Goal: Task Accomplishment & Management: Manage account settings

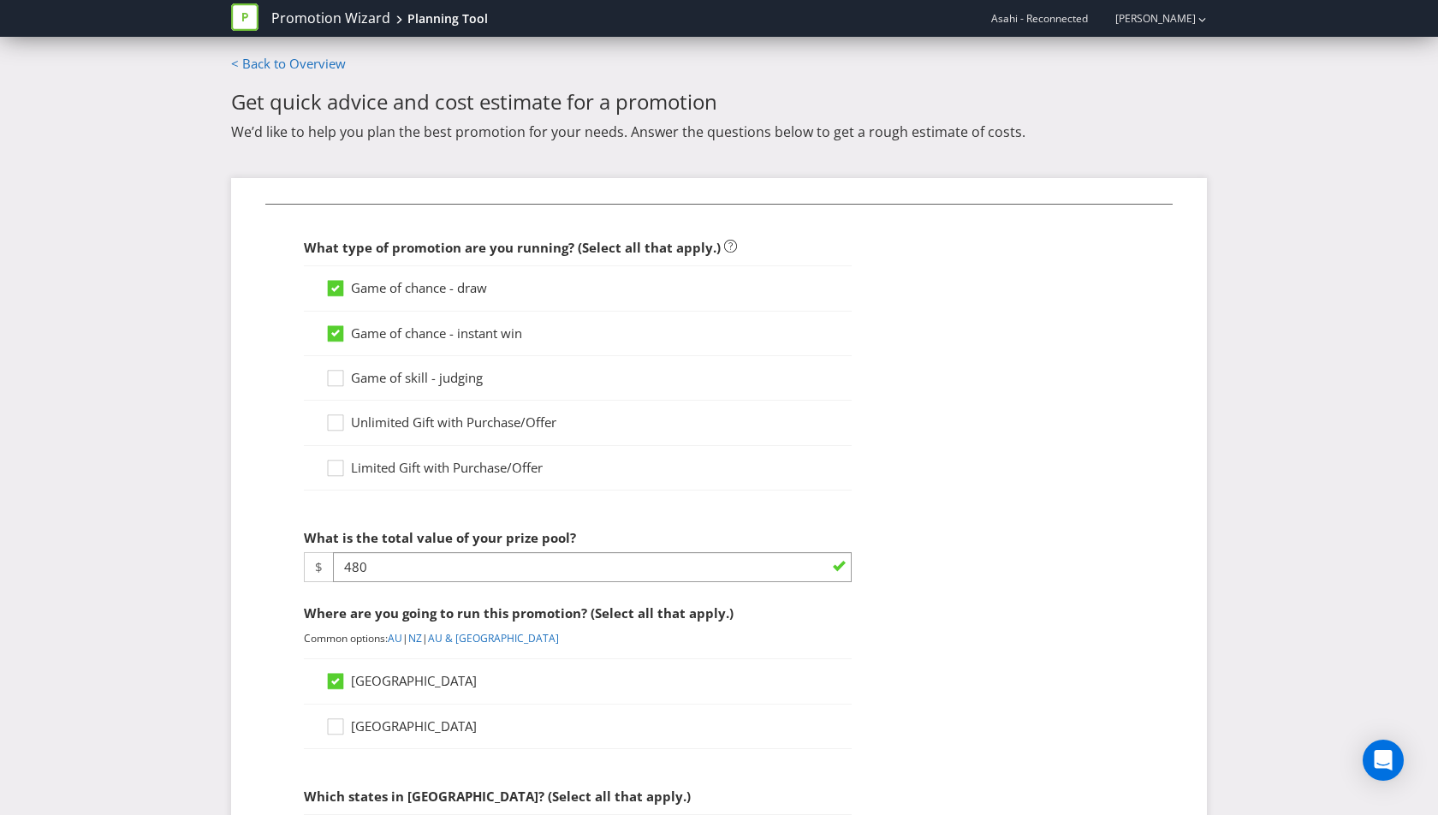
select select "MARKETING_REVIEW_1"
click at [359, 16] on link "Promotion Wizard" at bounding box center [330, 19] width 119 height 20
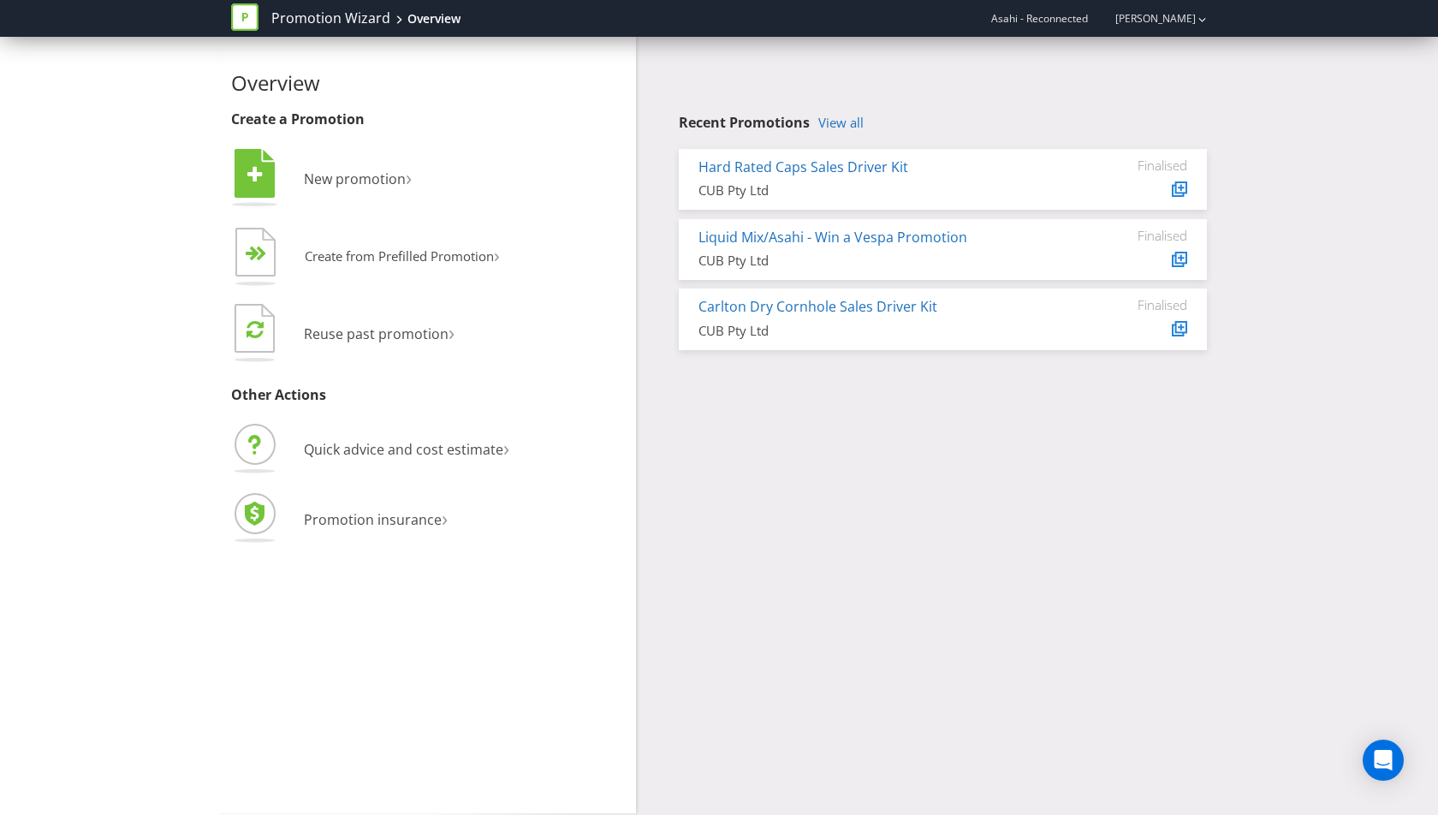
click at [954, 175] on div "Hard Rated Caps Sales Driver Kit" at bounding box center [879, 168] width 360 height 20
click at [869, 175] on link "Hard Rated Caps Sales Driver Kit" at bounding box center [804, 167] width 210 height 19
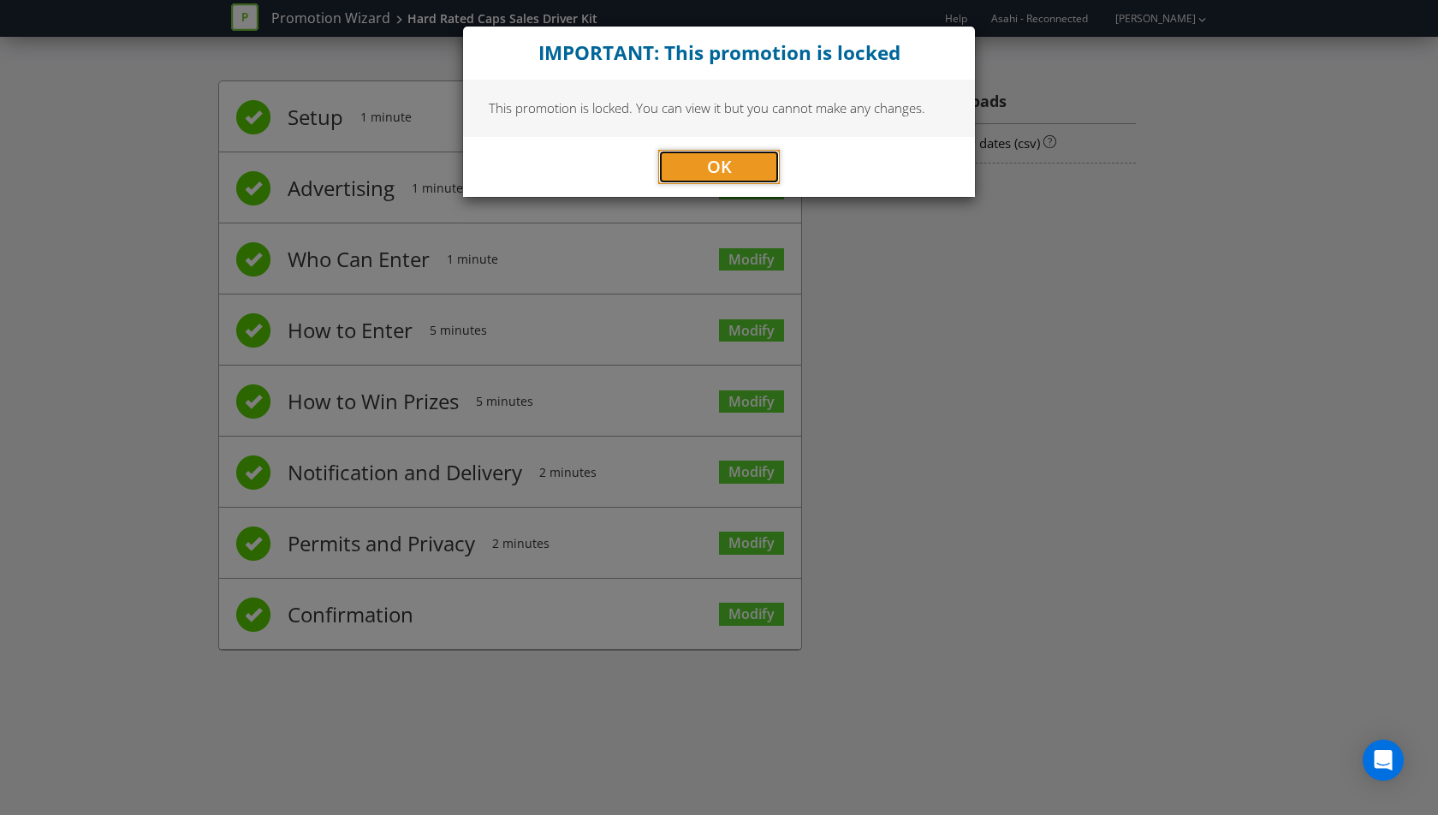
click at [746, 150] on button "OK" at bounding box center [719, 167] width 122 height 34
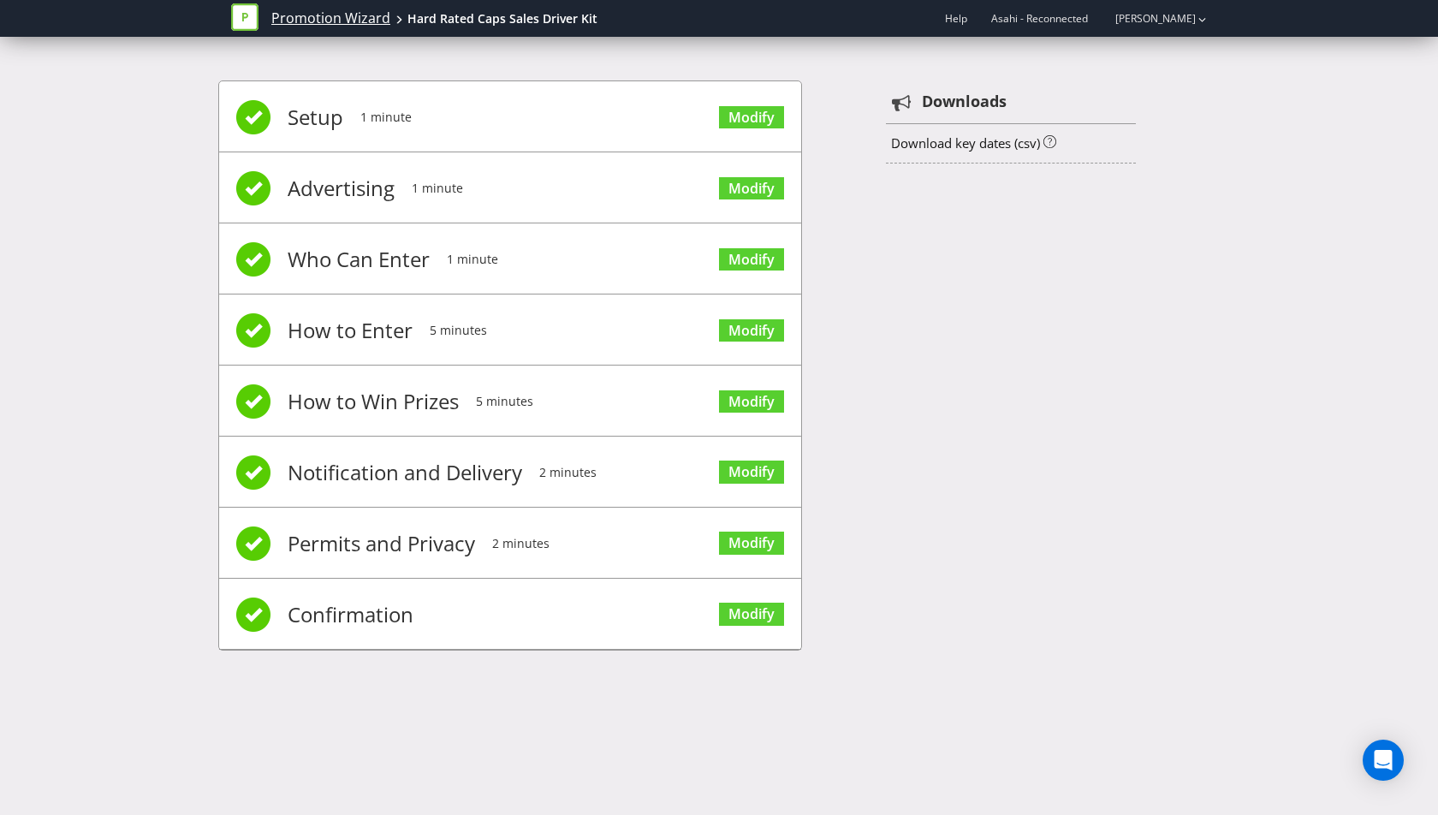
click at [307, 22] on link "Promotion Wizard" at bounding box center [330, 19] width 119 height 20
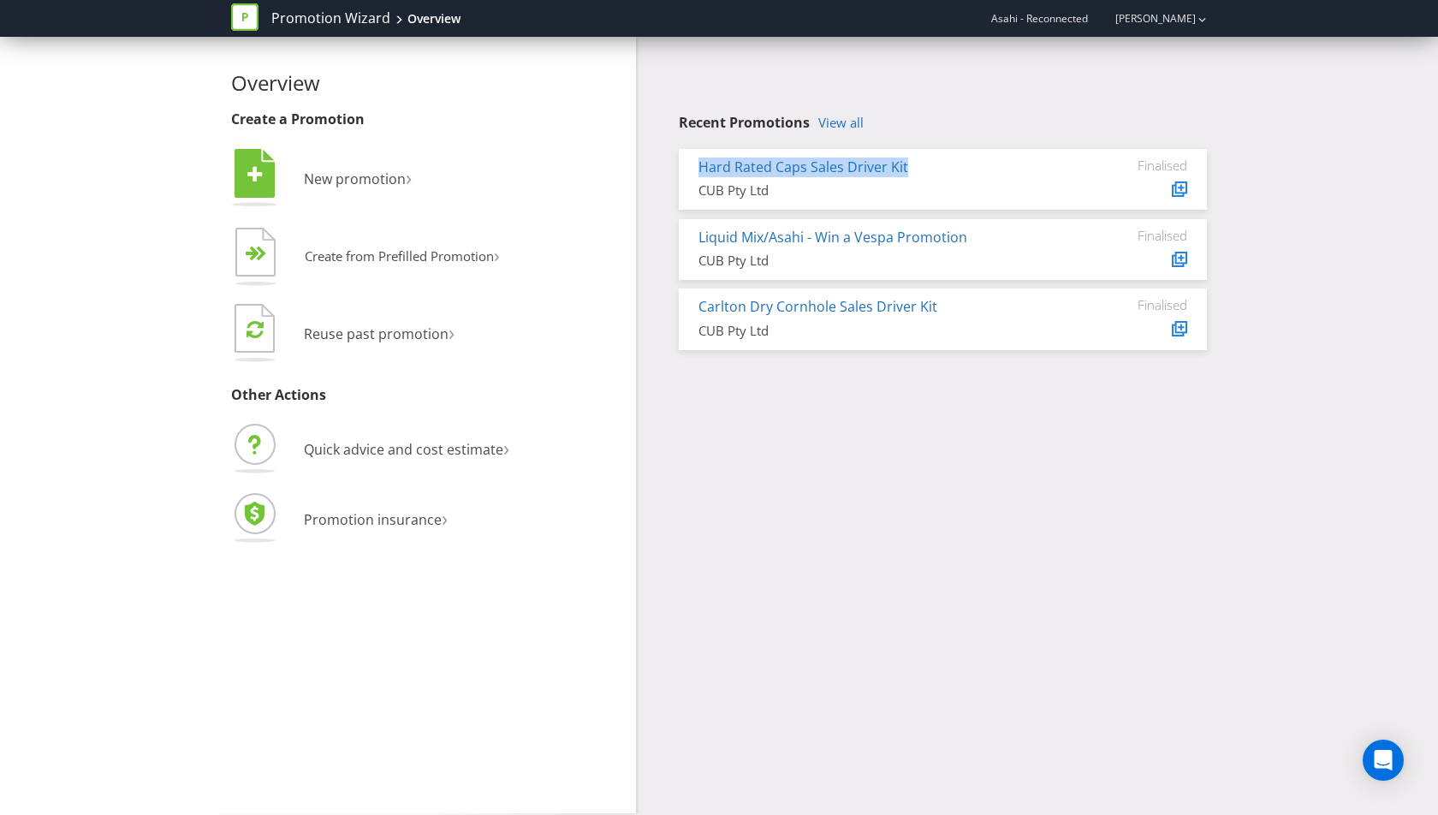
drag, startPoint x: 1041, startPoint y: 173, endPoint x: 695, endPoint y: 172, distance: 345.8
click at [695, 172] on div "Hard Rated Caps Sales Driver Kit CUB Pty Ltd" at bounding box center [879, 179] width 386 height 43
copy link "Hard Rated Caps Sales Driver Kit"
click at [371, 444] on span "Quick advice and cost estimate" at bounding box center [403, 449] width 199 height 19
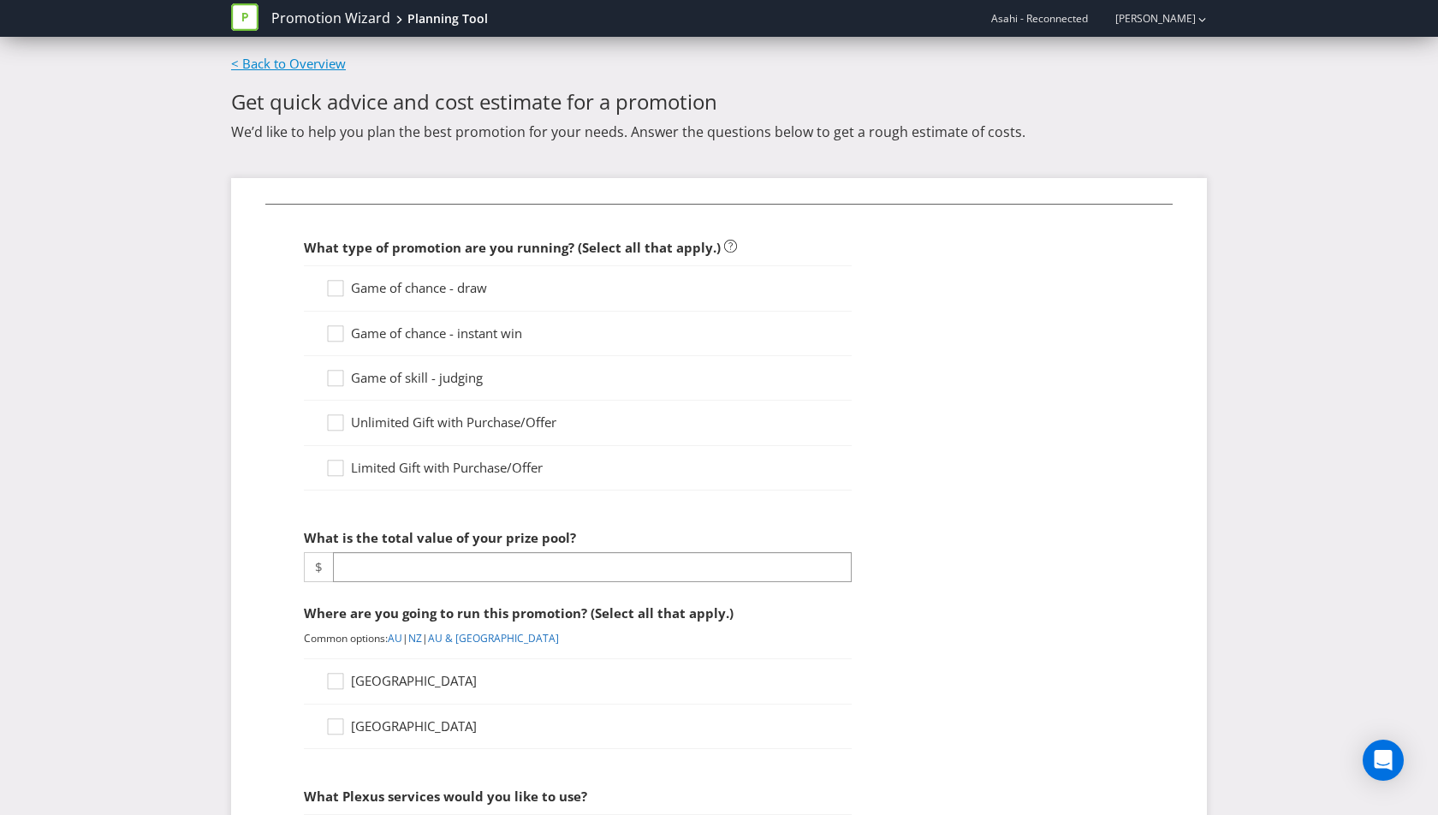
click at [274, 62] on link "< Back to Overview" at bounding box center [288, 63] width 115 height 17
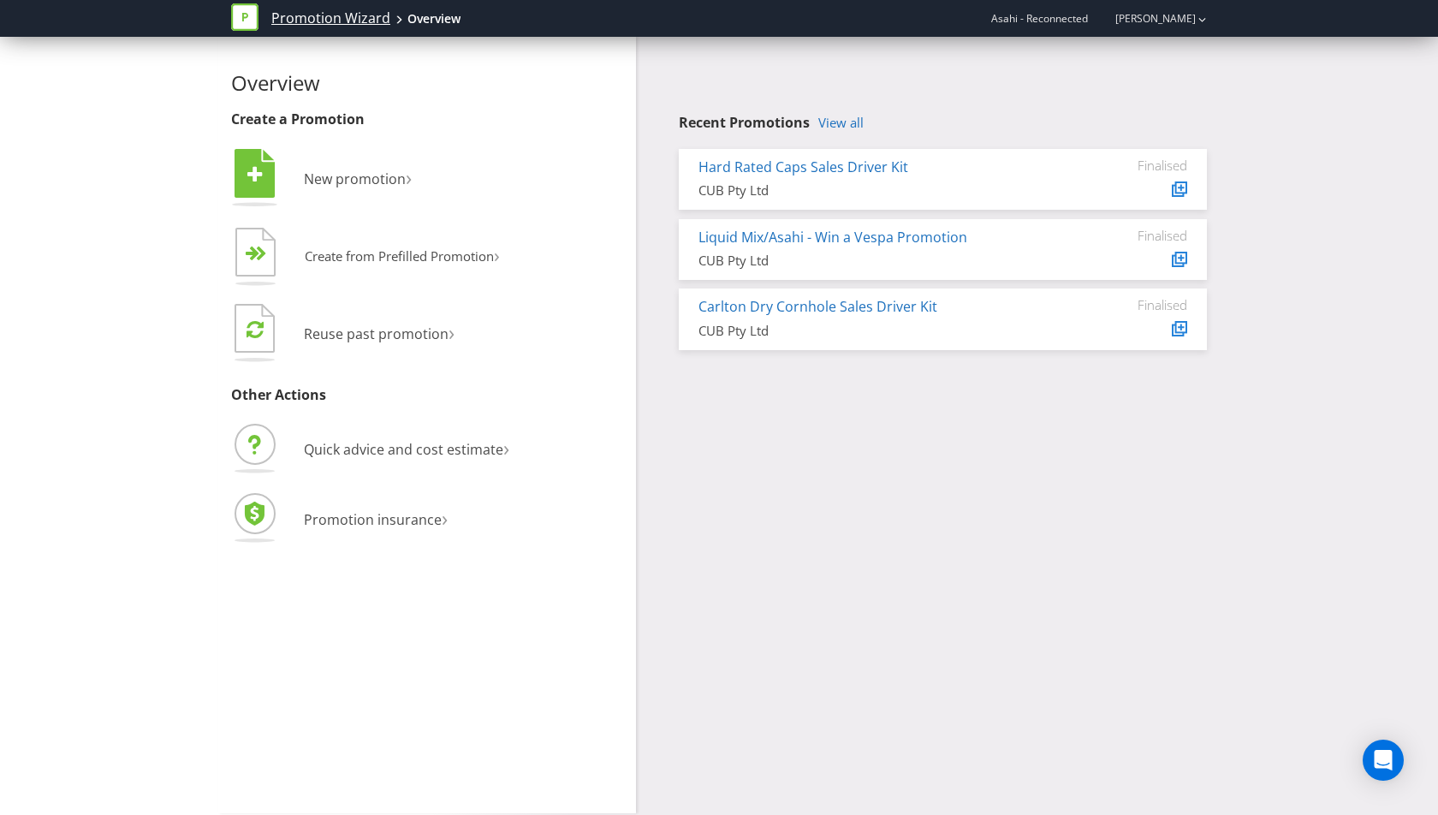
click at [317, 17] on link "Promotion Wizard" at bounding box center [330, 19] width 119 height 20
click at [434, 22] on div "Overview" at bounding box center [433, 18] width 53 height 17
click at [1186, 20] on link "[PERSON_NAME]" at bounding box center [1147, 18] width 98 height 15
click at [113, 45] on div "Overview Create a Promotion  New promotion ›   Create from Prefilled Promoti…" at bounding box center [719, 425] width 1438 height 776
click at [303, 22] on link "Promotion Wizard" at bounding box center [330, 19] width 119 height 20
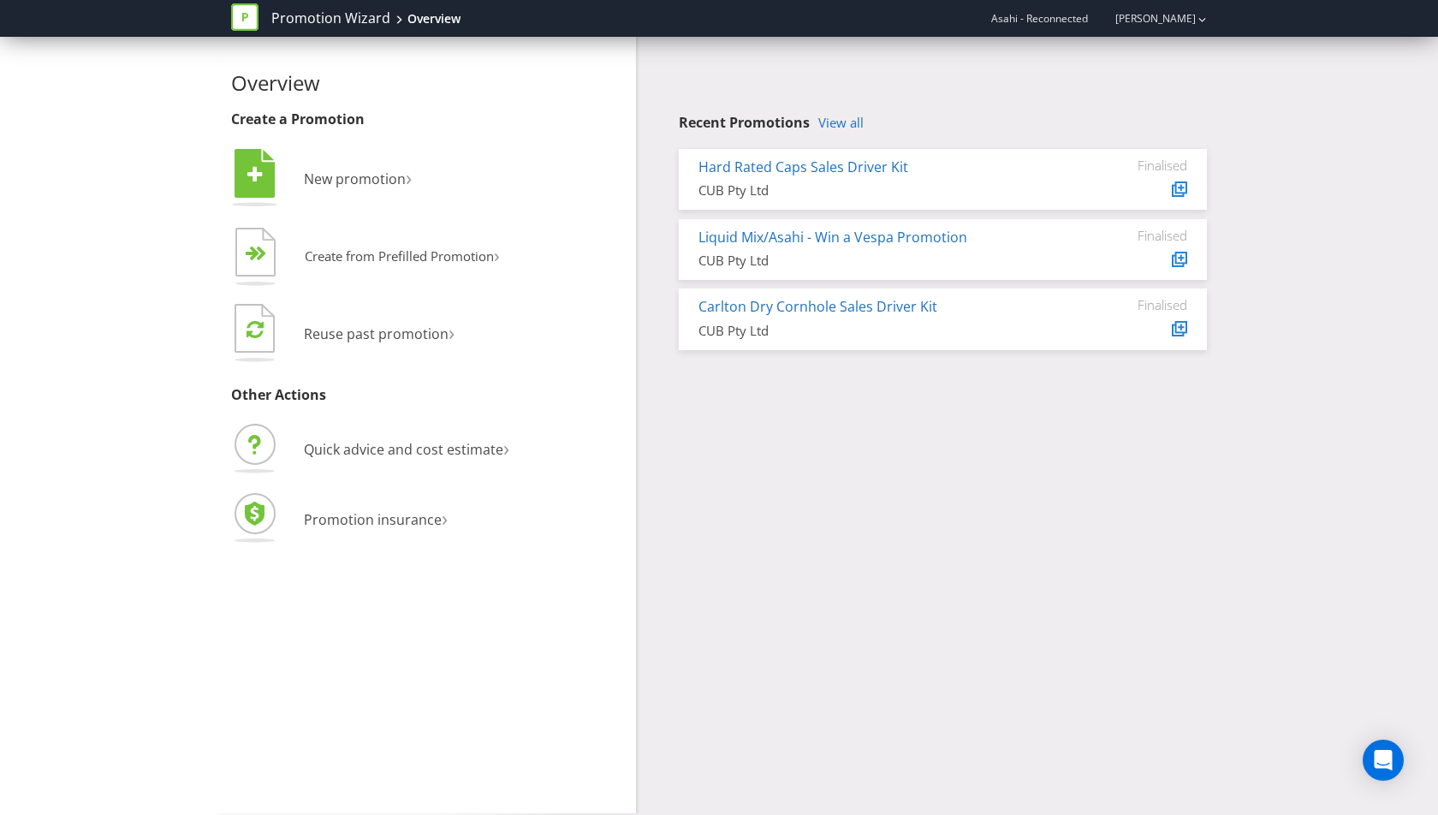
click at [236, 18] on icon at bounding box center [244, 16] width 27 height 27
click at [457, 14] on div "Overview" at bounding box center [433, 18] width 53 height 17
click at [445, 20] on div "Overview" at bounding box center [433, 18] width 53 height 17
click at [416, 449] on span "Quick advice and cost estimate" at bounding box center [403, 449] width 199 height 19
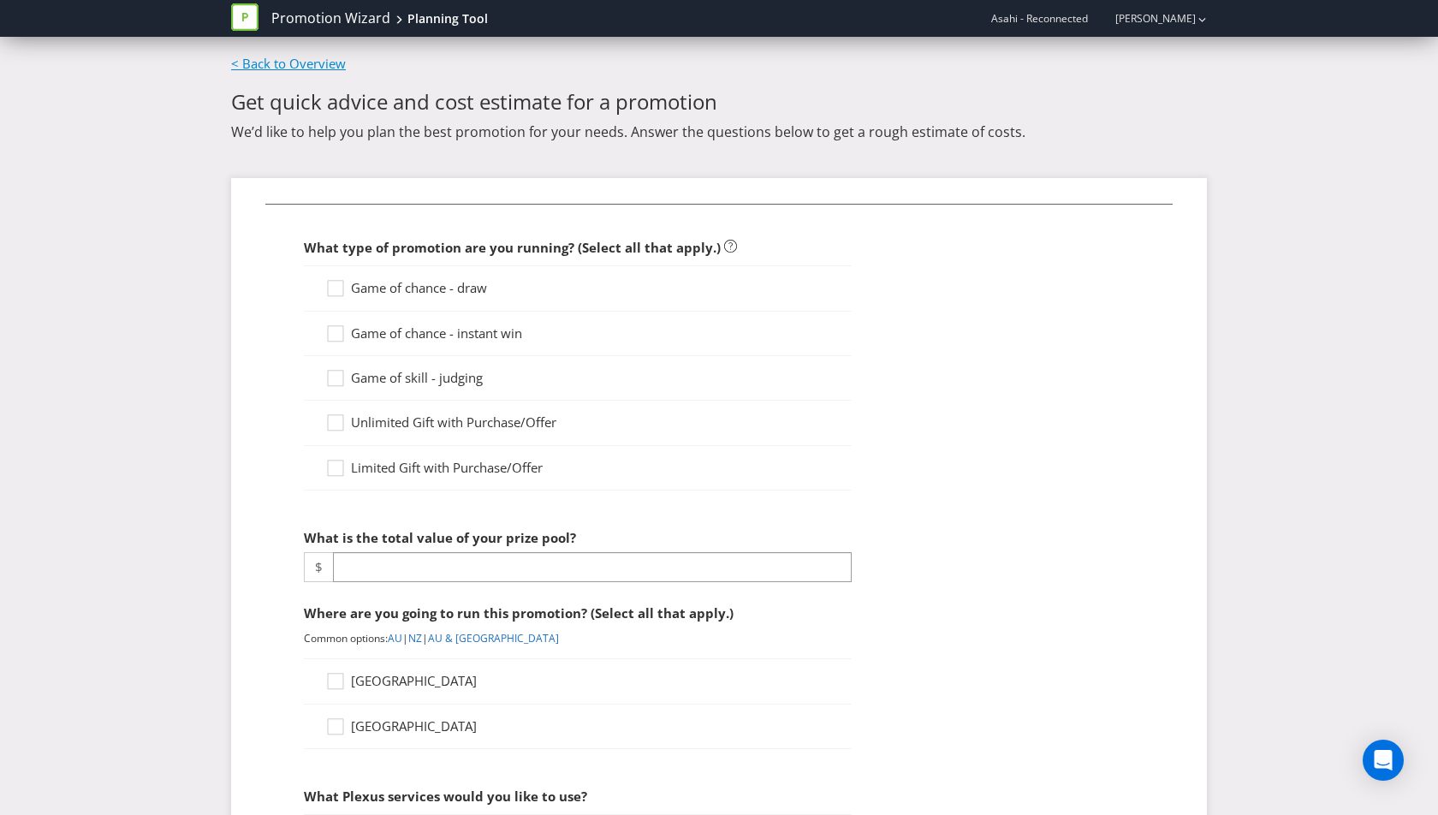
click at [315, 62] on link "< Back to Overview" at bounding box center [288, 63] width 115 height 17
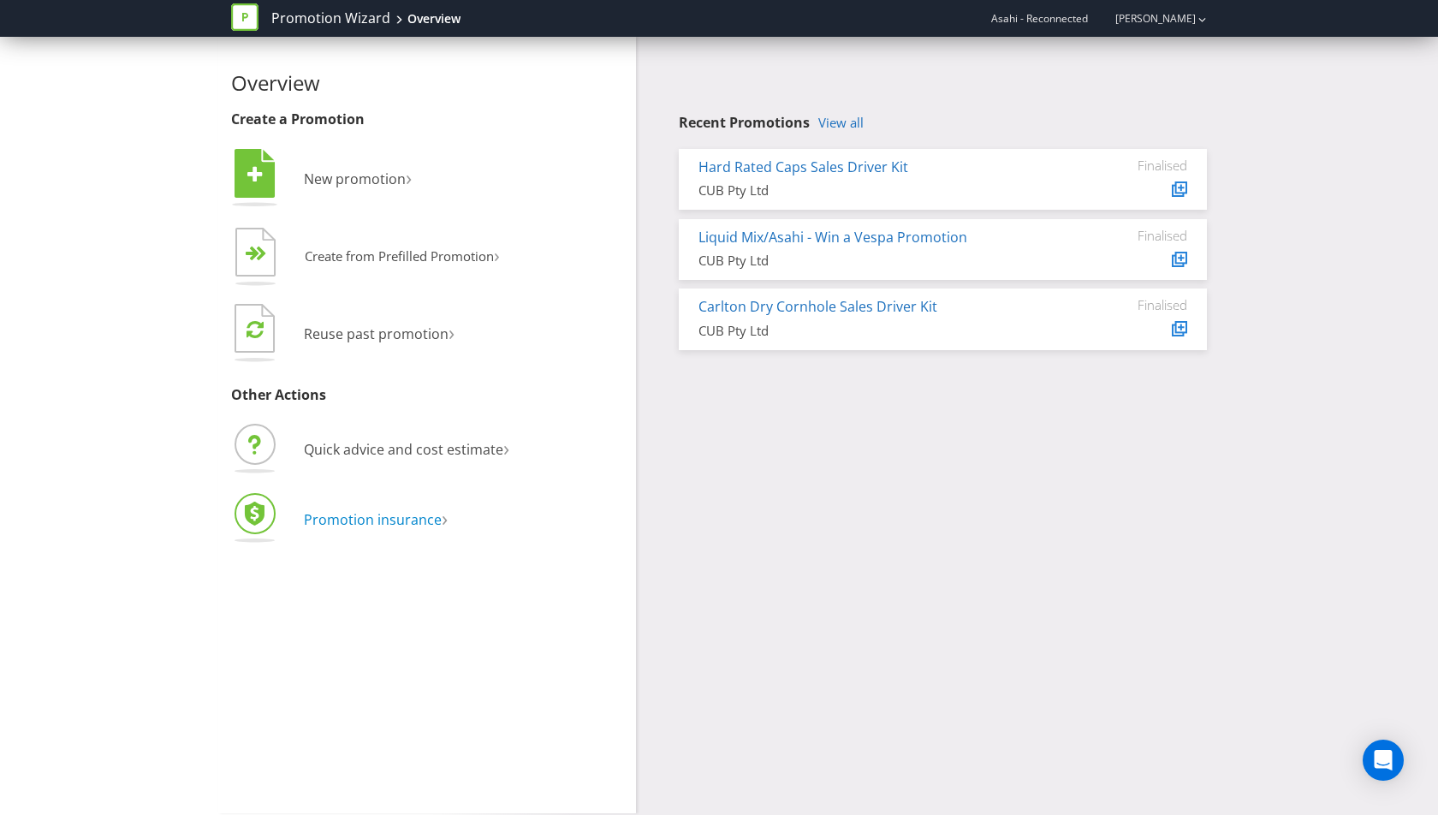
click at [400, 512] on span "Promotion insurance" at bounding box center [373, 519] width 138 height 19
click at [1207, 17] on div "Promotion Wizard Overview Asahi - Reconnected Annika Mills" at bounding box center [719, 18] width 1002 height 37
click at [1203, 21] on icon "button" at bounding box center [1202, 20] width 8 height 4
click at [1186, 55] on strong "Logout" at bounding box center [1194, 53] width 44 height 17
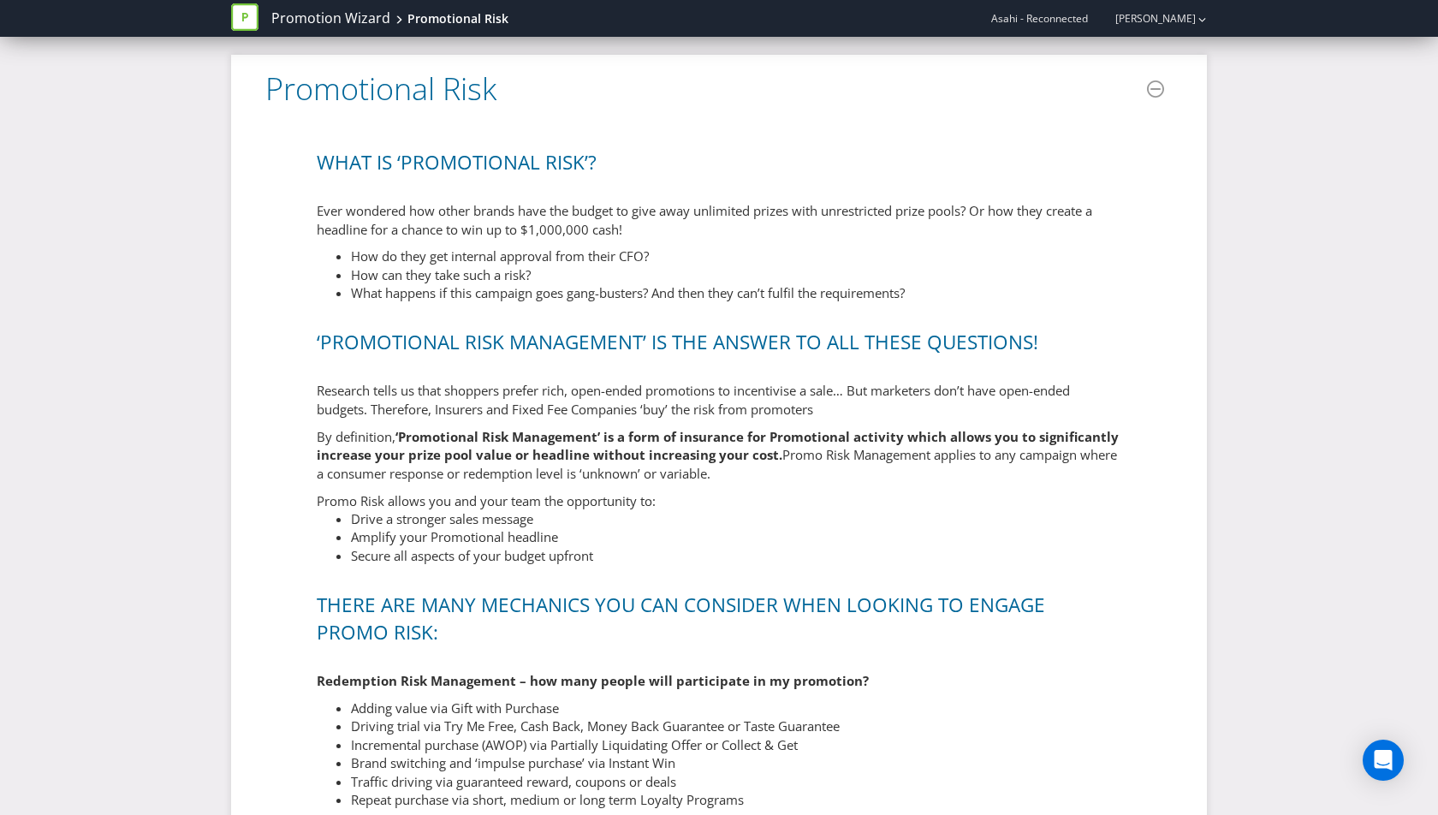
click at [1080, 17] on span "Asahi - Reconnected" at bounding box center [1039, 18] width 97 height 15
click at [1169, 19] on link "[PERSON_NAME]" at bounding box center [1147, 18] width 98 height 15
click at [250, 16] on icon at bounding box center [244, 16] width 27 height 27
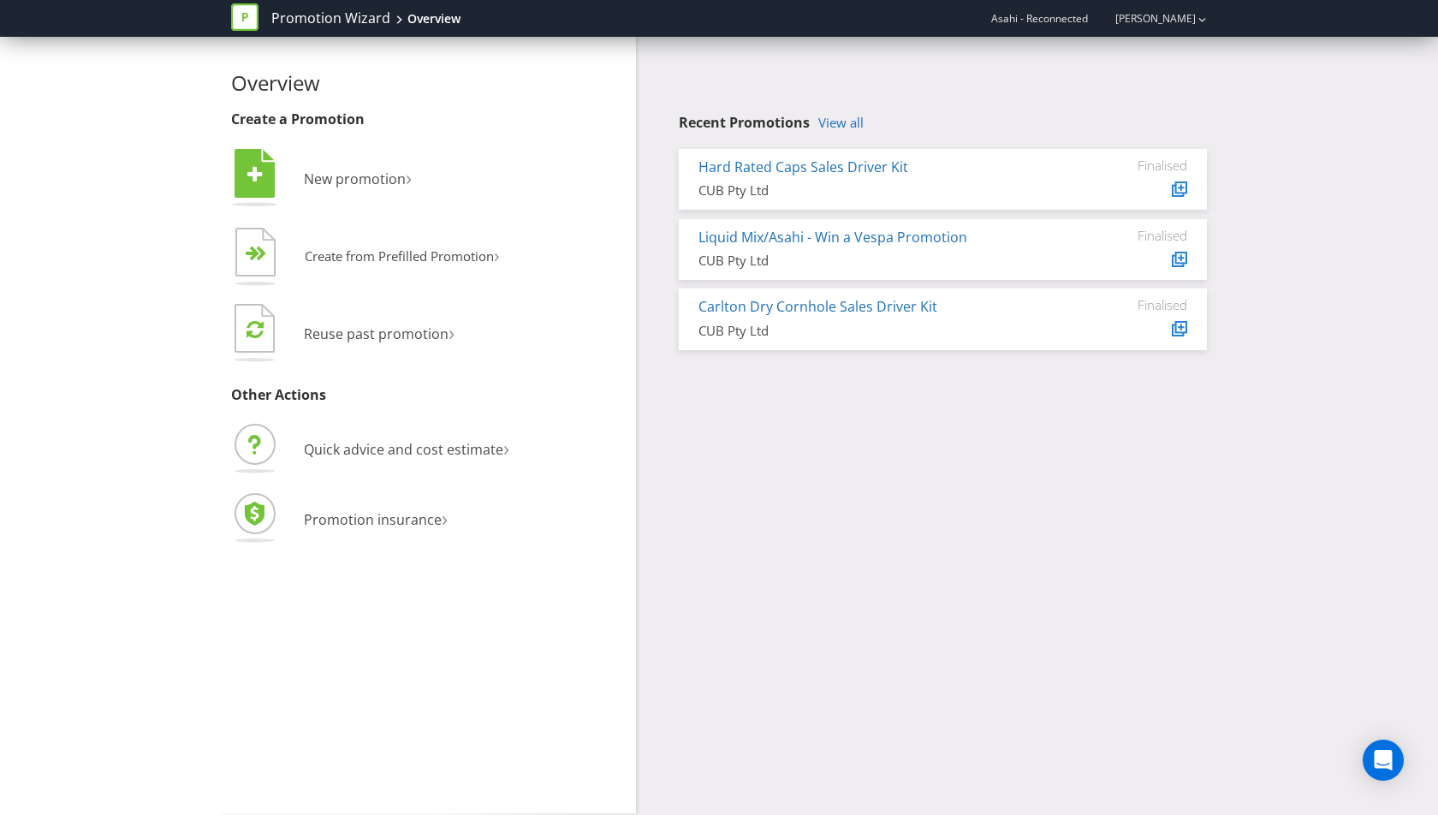
click at [247, 17] on g at bounding box center [244, 16] width 27 height 27
click at [329, 17] on link "Promotion Wizard" at bounding box center [330, 19] width 119 height 20
click at [845, 119] on link "View all" at bounding box center [840, 123] width 45 height 15
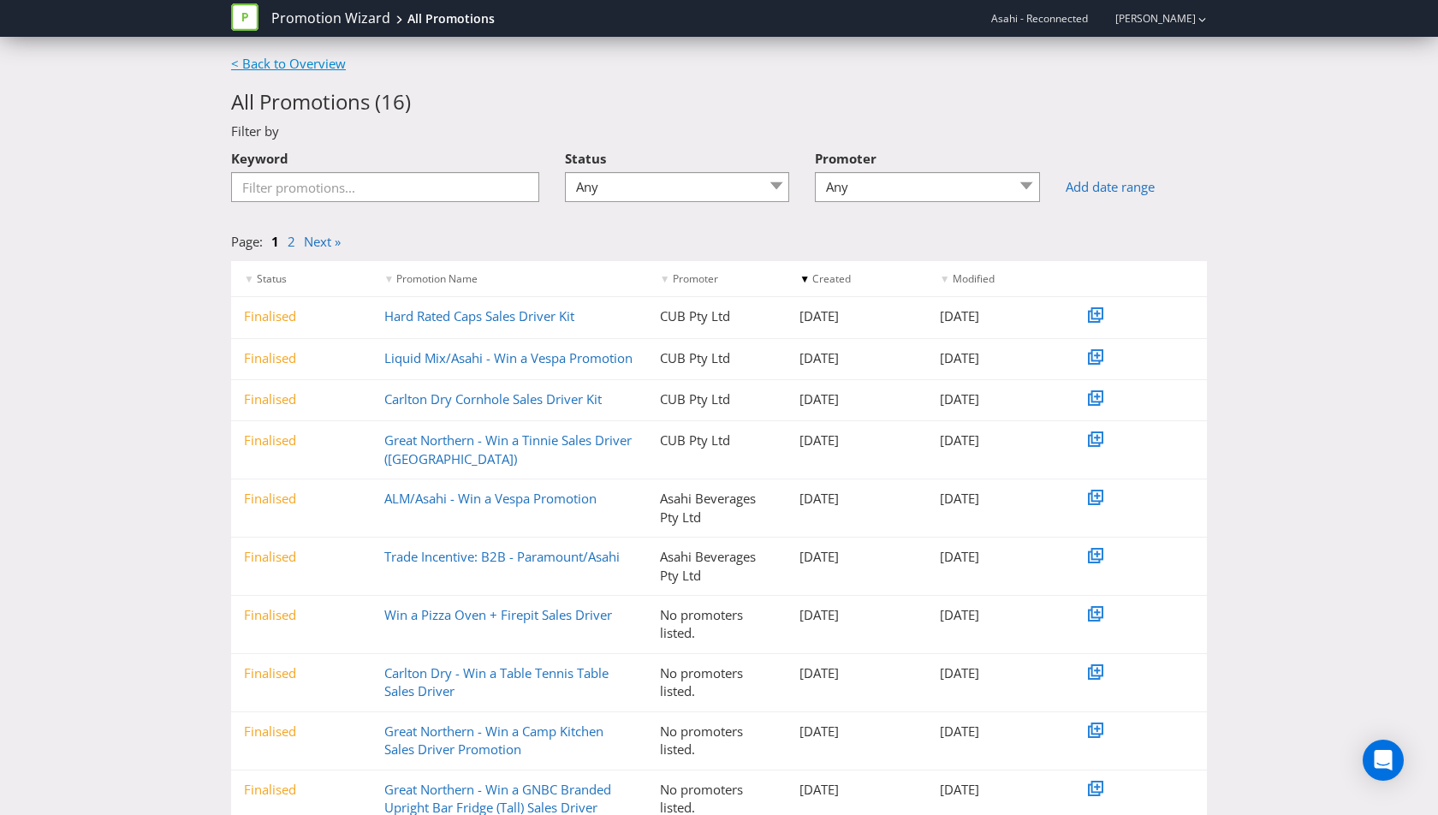
click at [296, 59] on link "< Back to Overview" at bounding box center [288, 63] width 115 height 17
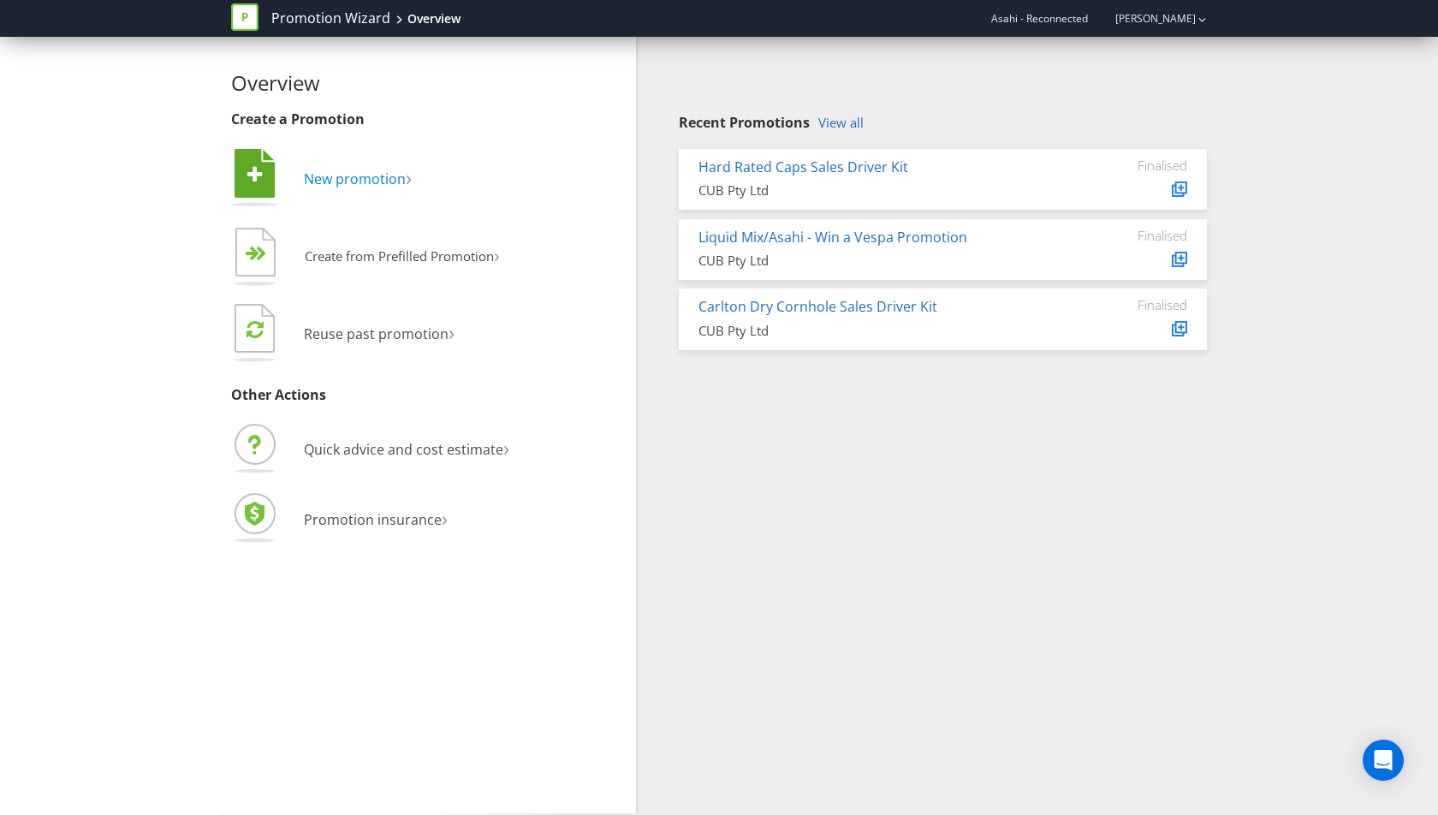
click at [361, 179] on span "New promotion" at bounding box center [355, 178] width 102 height 19
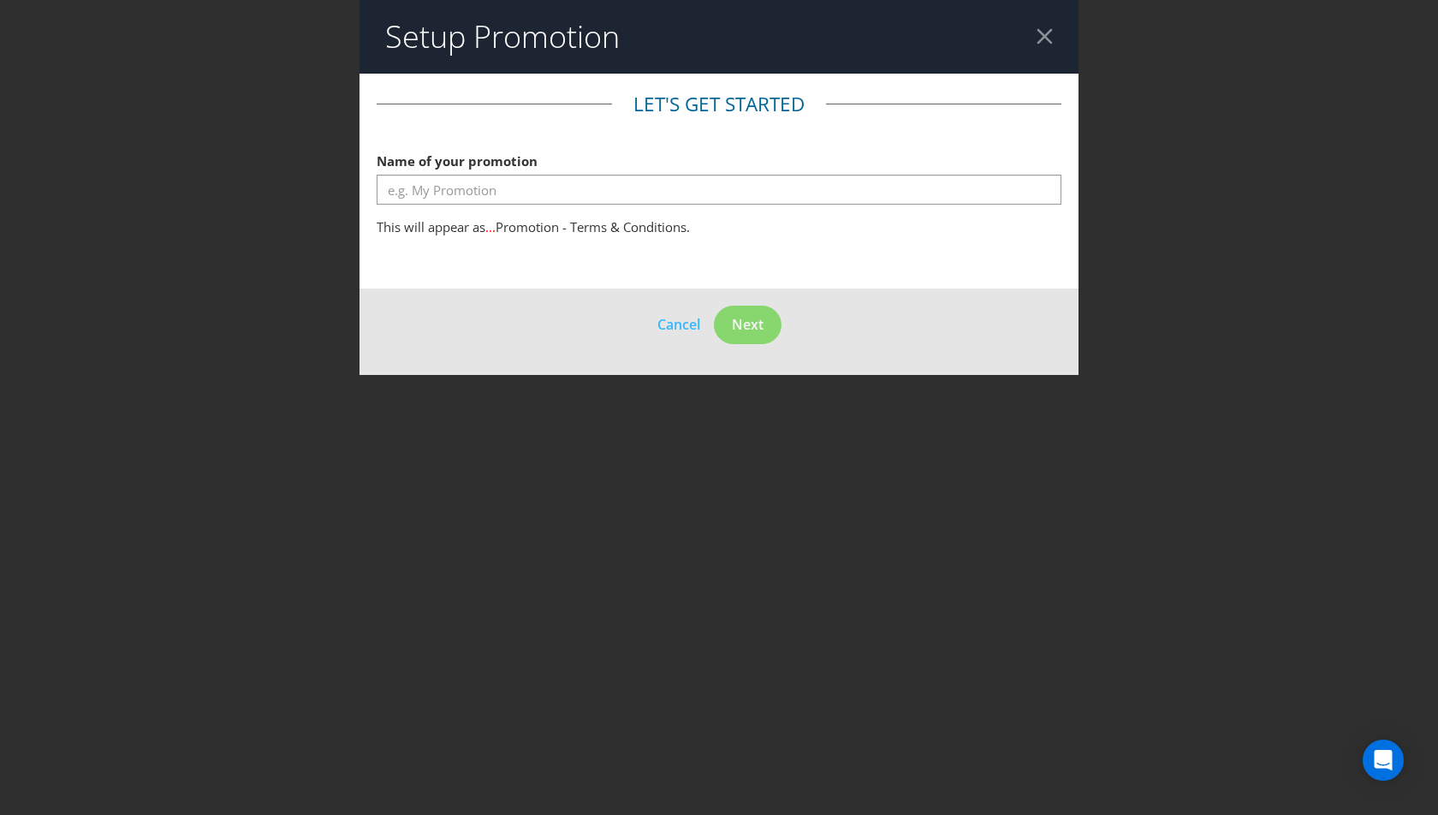
click at [1048, 39] on div at bounding box center [1045, 36] width 16 height 16
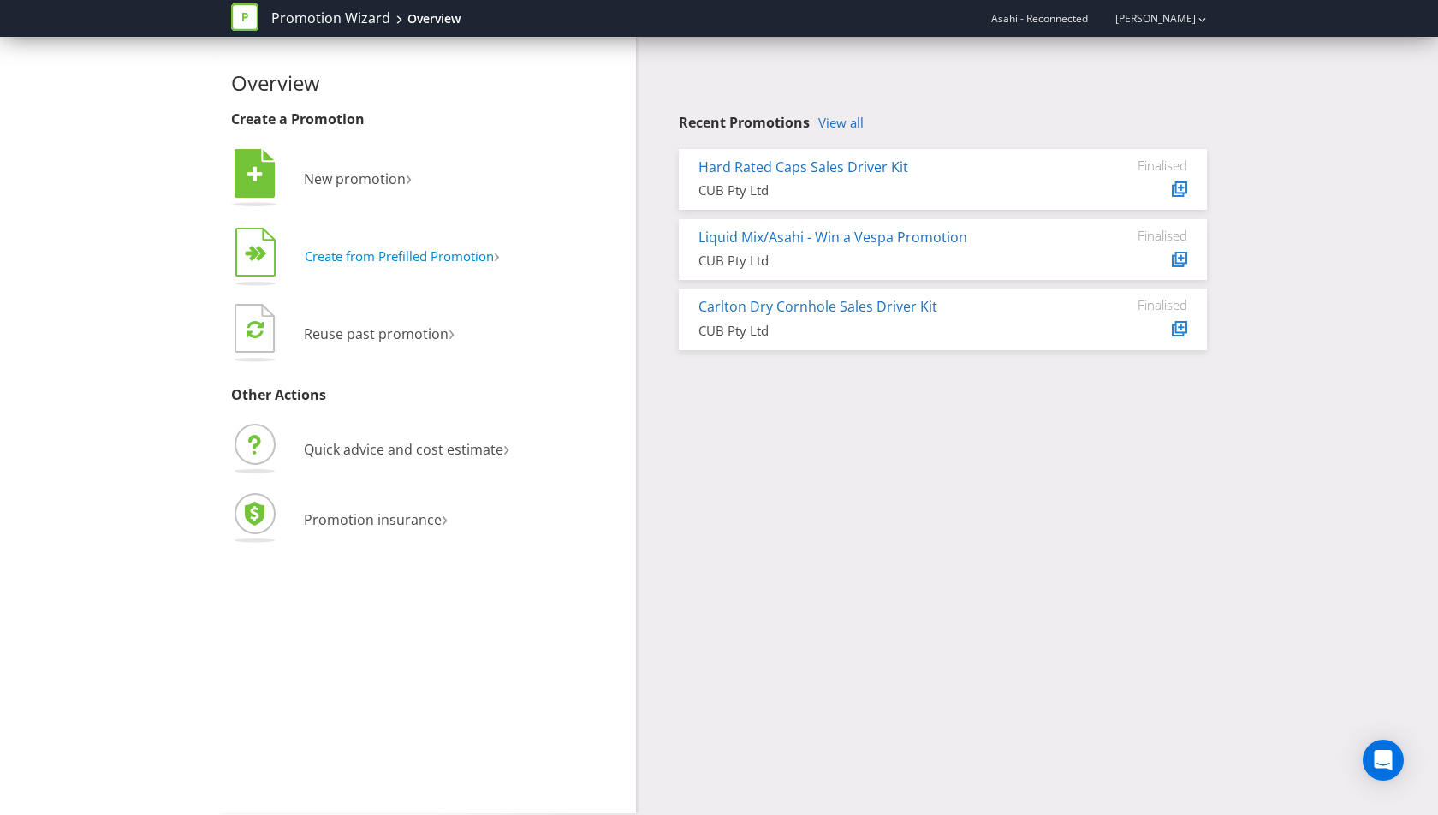
click at [384, 260] on span "Create from Prefilled Promotion" at bounding box center [399, 255] width 189 height 17
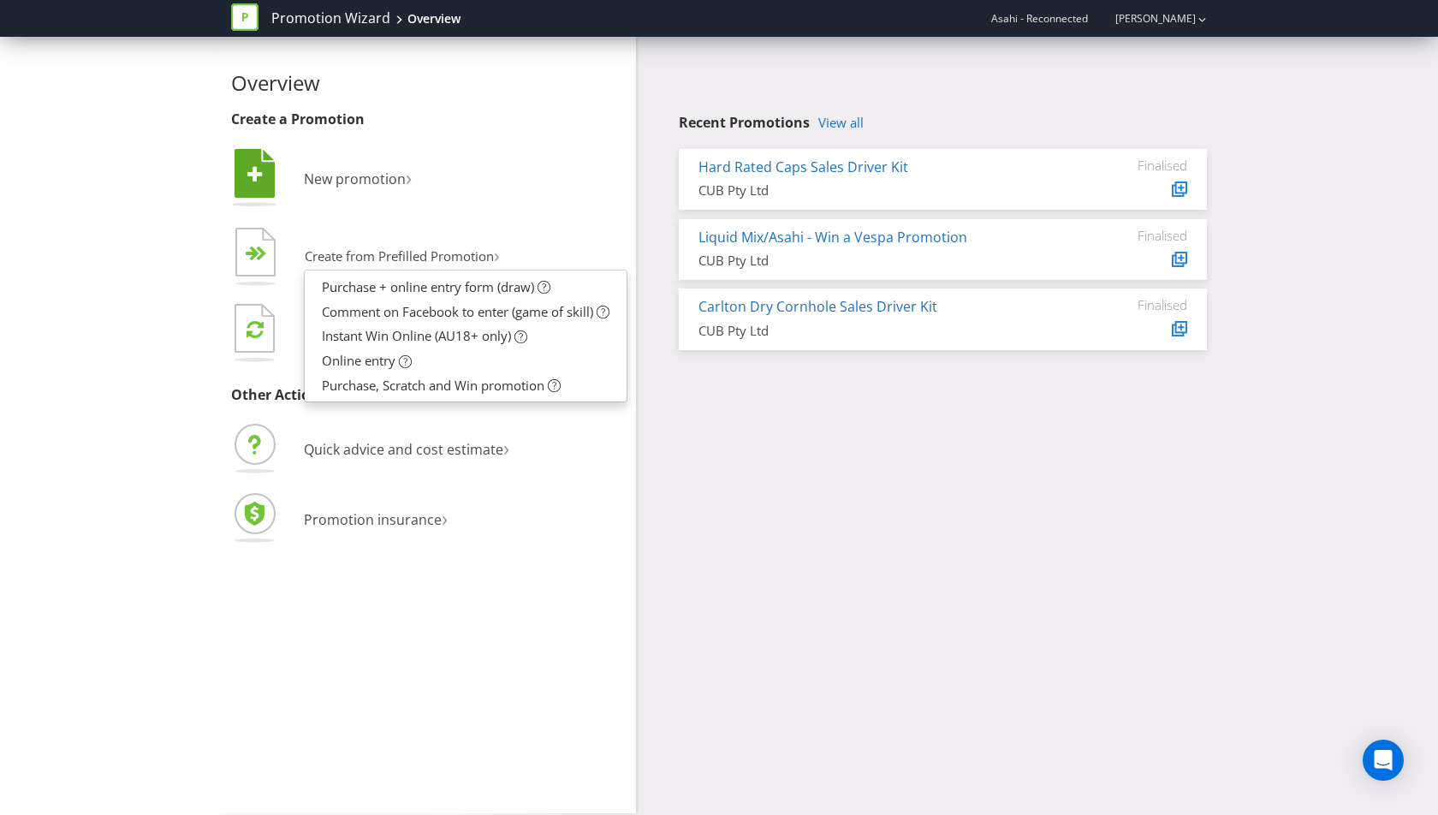
click at [606, 153] on li " New promotion ›" at bounding box center [427, 180] width 392 height 69
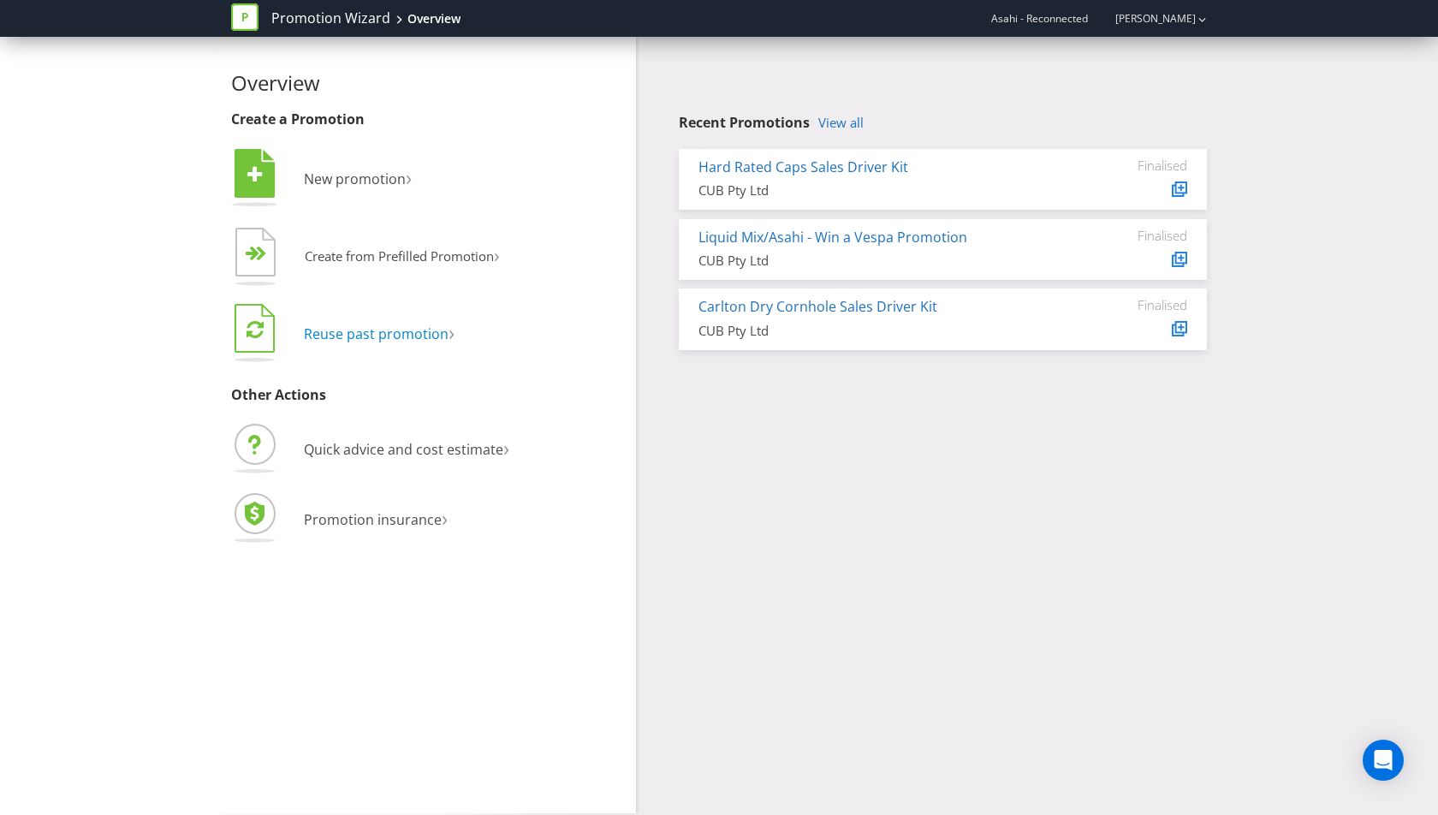
click at [431, 330] on span "Reuse past promotion" at bounding box center [376, 333] width 145 height 19
click at [367, 446] on span "Quick advice and cost estimate" at bounding box center [403, 449] width 199 height 19
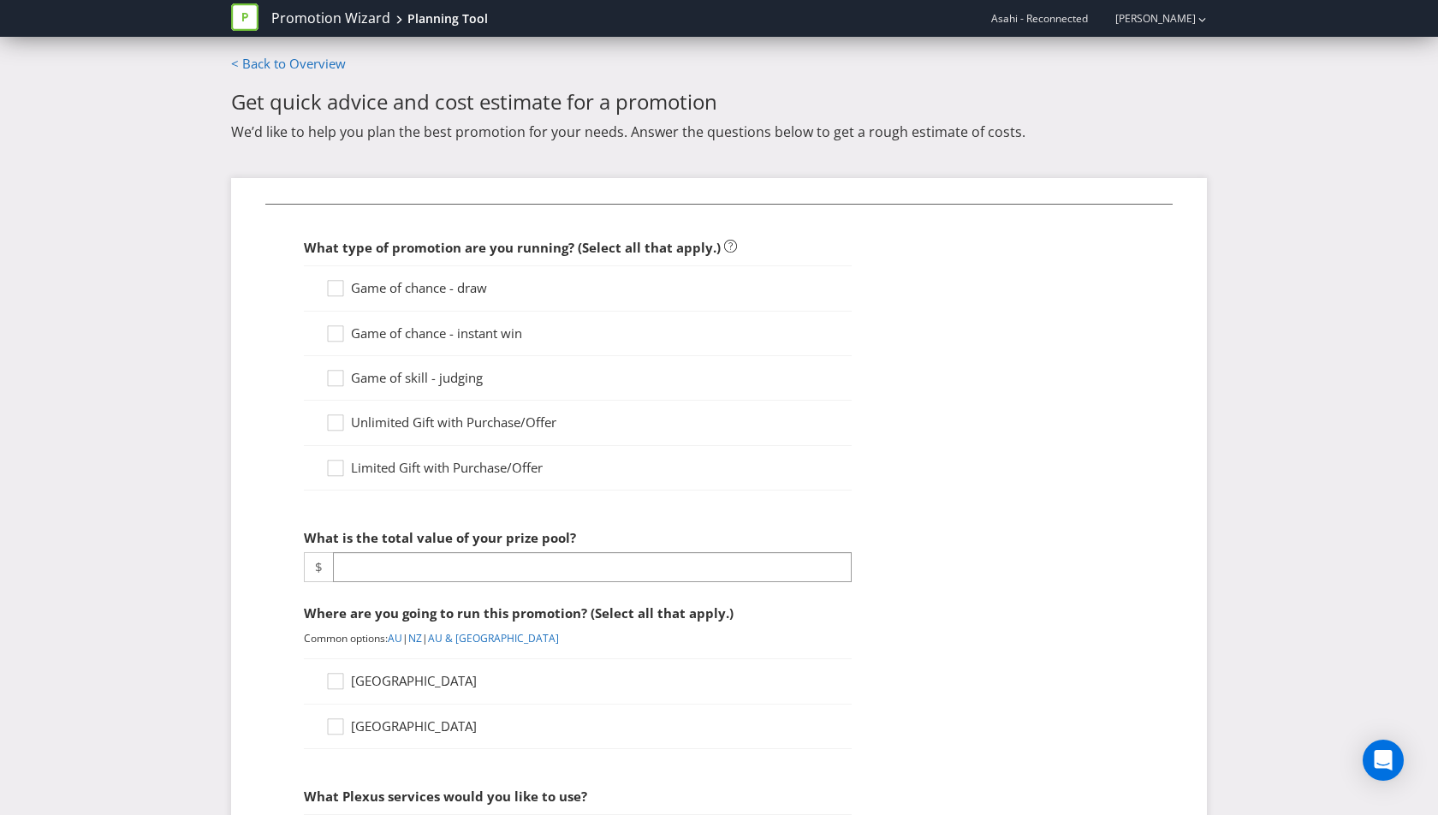
scroll to position [783, 0]
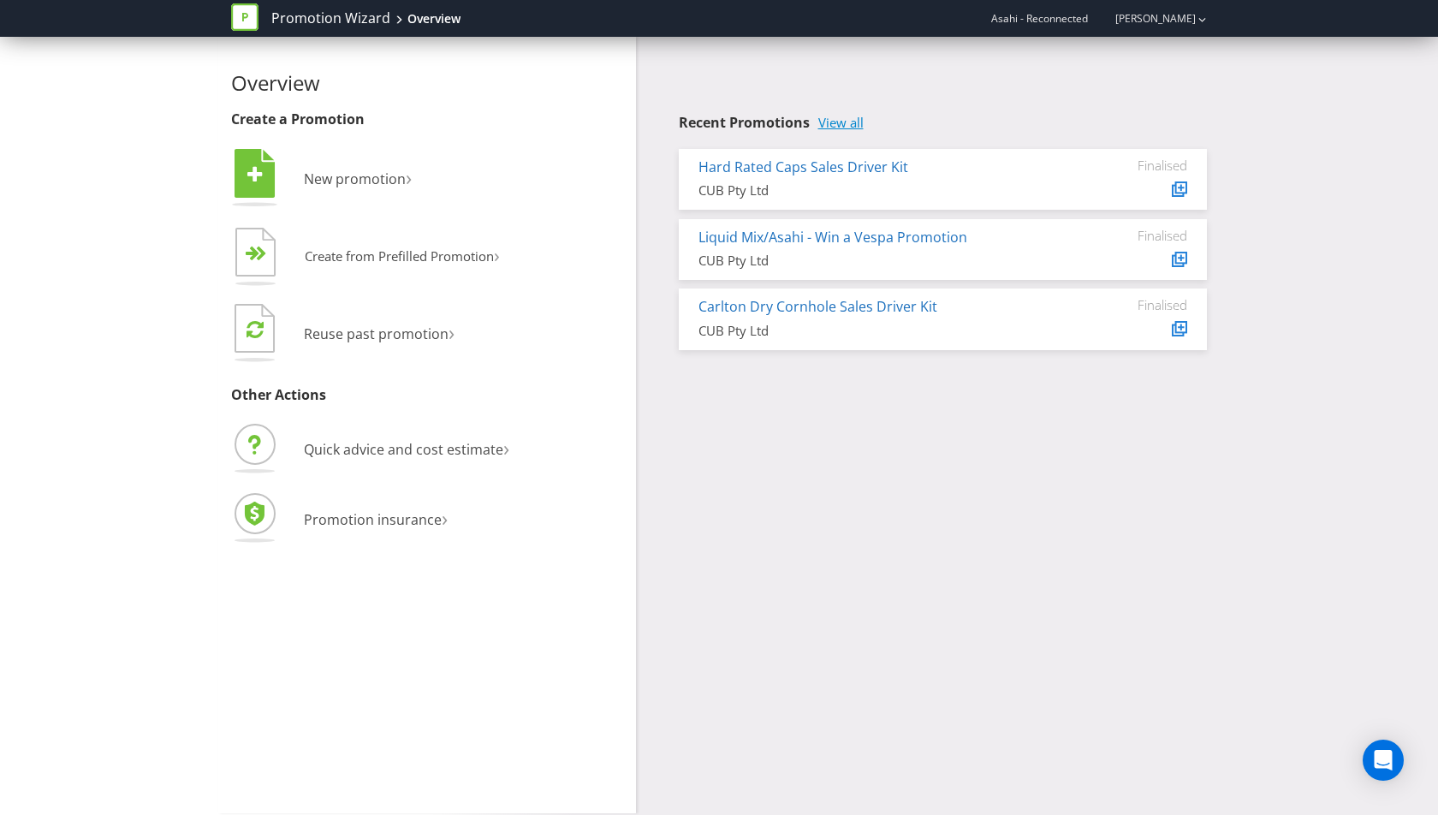
click at [847, 120] on link "View all" at bounding box center [840, 123] width 45 height 15
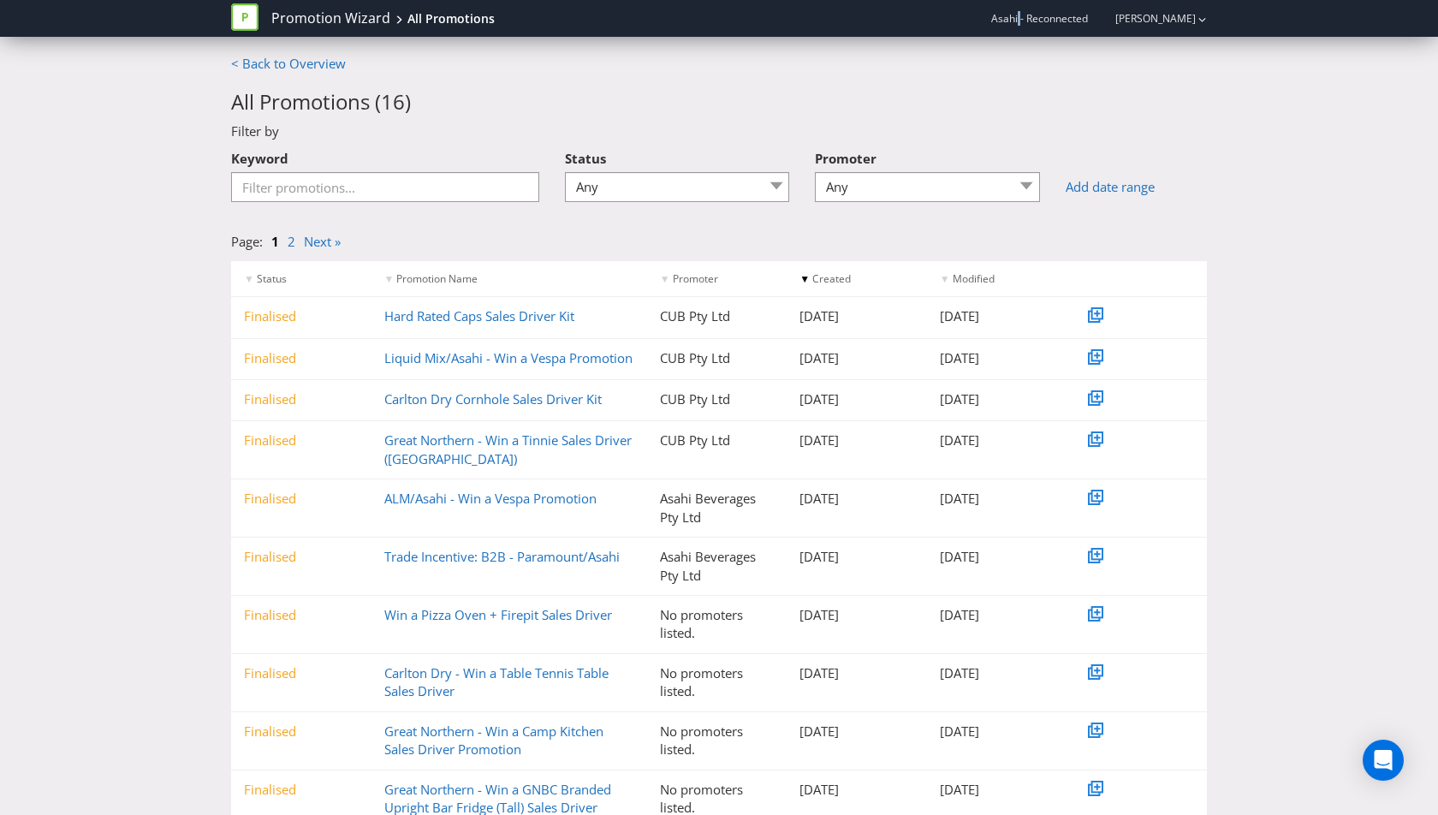
click at [1042, 16] on span "Asahi - Reconnected" at bounding box center [1039, 18] width 97 height 15
click at [1180, 19] on link "[PERSON_NAME]" at bounding box center [1147, 18] width 98 height 15
click at [440, 24] on div "All Promotions" at bounding box center [450, 18] width 87 height 17
click at [253, 21] on icon at bounding box center [244, 16] width 27 height 27
click at [1195, 3] on div "Promotion Wizard All Promotions Asahi - Reconnected [PERSON_NAME]" at bounding box center [719, 18] width 976 height 37
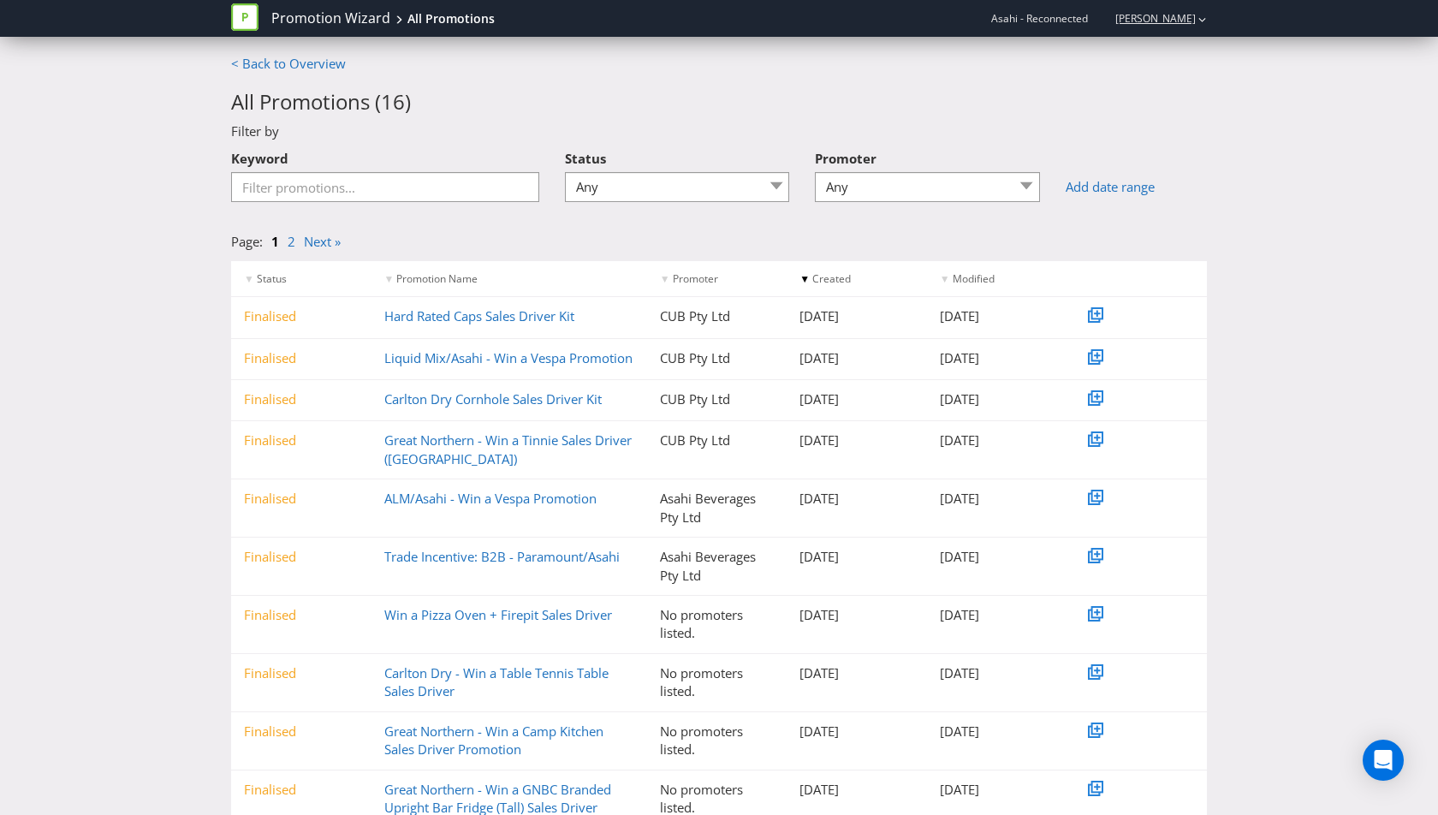
click at [1192, 28] on div "[PERSON_NAME]" at bounding box center [1152, 18] width 109 height 30
click at [1197, 41] on div "Logout" at bounding box center [1203, 53] width 86 height 33
click at [527, 321] on link "Hard Rated Caps Sales Driver Kit" at bounding box center [479, 315] width 190 height 17
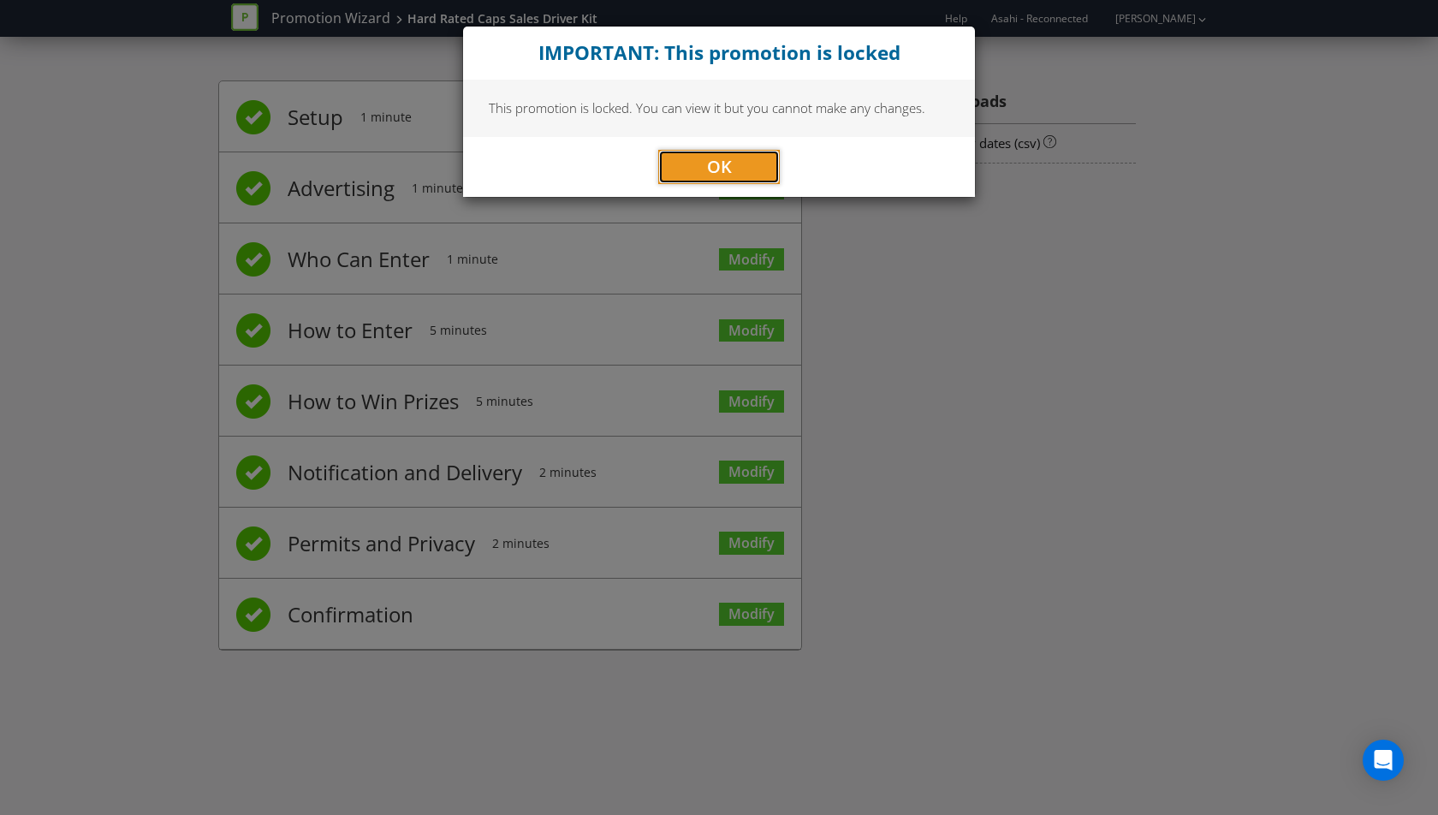
click at [746, 152] on button "OK" at bounding box center [719, 167] width 122 height 34
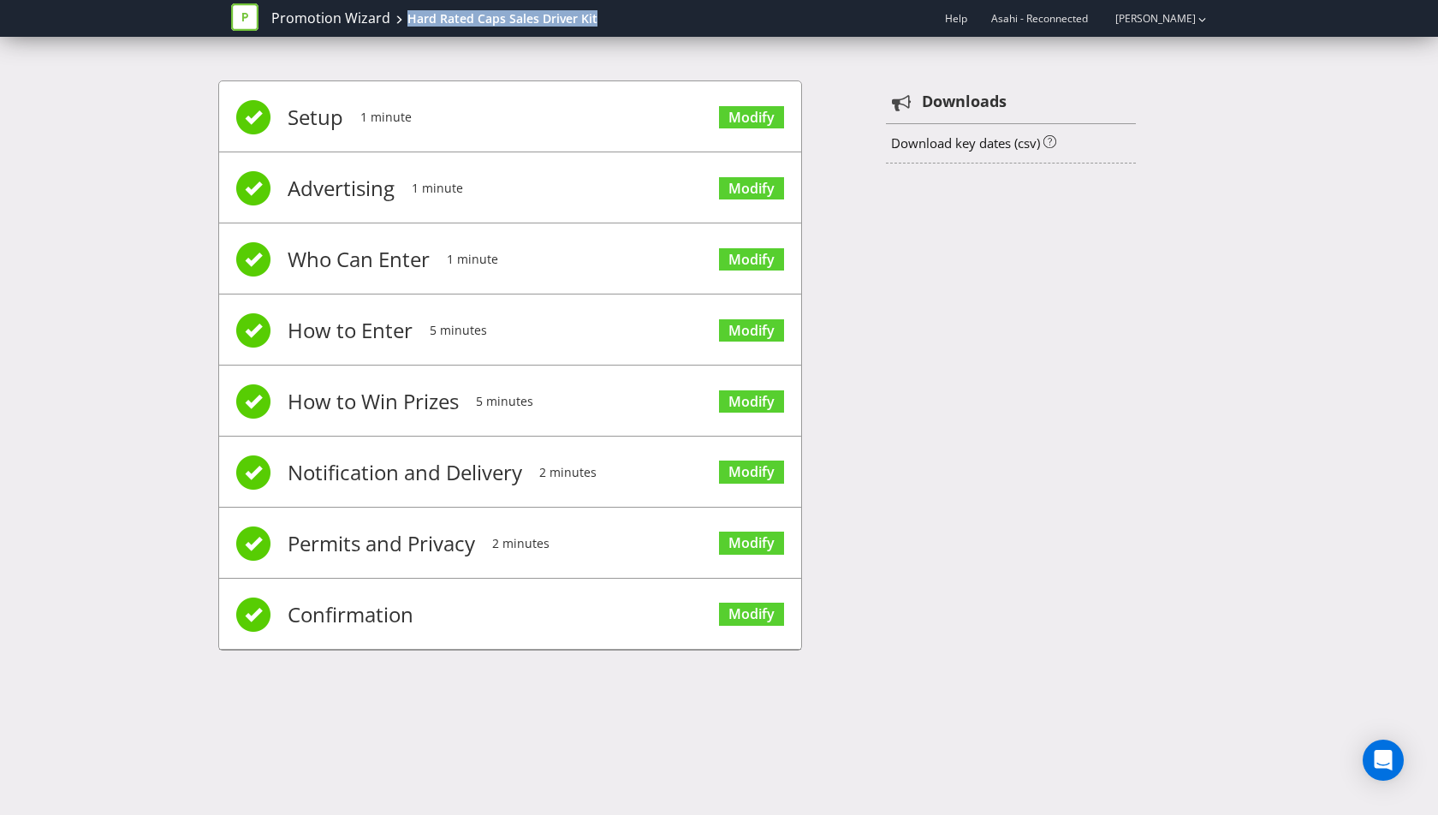
drag, startPoint x: 652, startPoint y: 15, endPoint x: 403, endPoint y: 17, distance: 249.1
click at [403, 17] on div "Promotion Wizard Hard Rated Caps Sales Driver Kit Help Asahi - Reconnected [PER…" at bounding box center [719, 18] width 976 height 37
copy div "Hard Rated Caps Sales Driver Kit"
